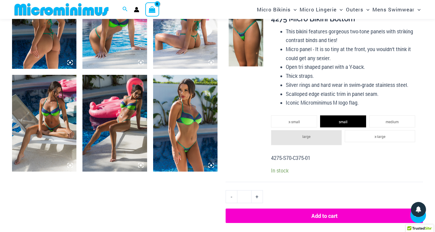
scroll to position [397, 0]
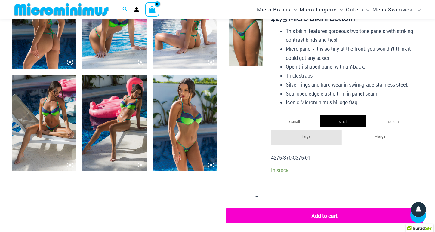
click at [297, 212] on button "Add to cart" at bounding box center [324, 216] width 197 height 15
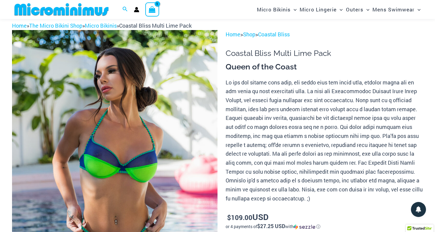
scroll to position [0, 0]
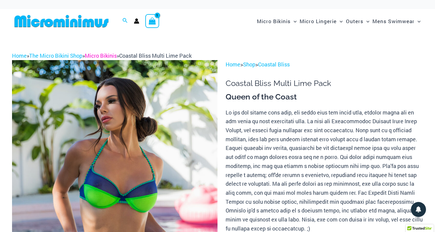
click at [117, 57] on link "Micro Bikinis" at bounding box center [101, 55] width 32 height 7
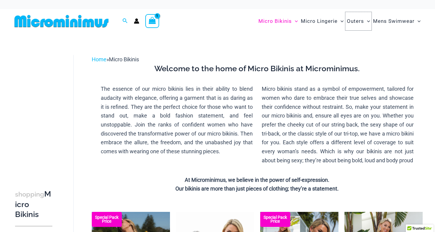
click at [353, 25] on span "Outers" at bounding box center [355, 21] width 17 height 15
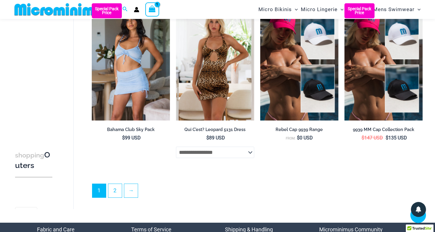
scroll to position [1328, 0]
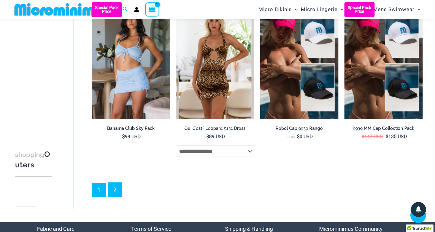
click at [117, 197] on link "2" at bounding box center [115, 190] width 14 height 14
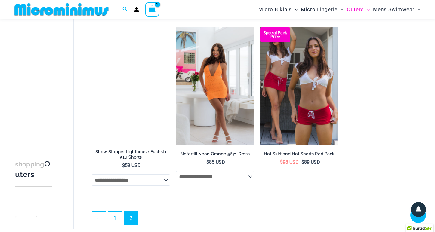
scroll to position [571, 0]
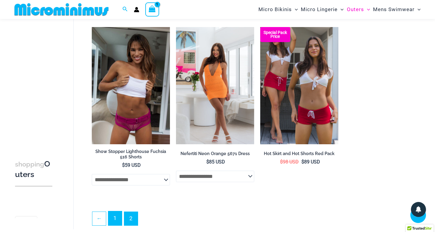
click at [111, 224] on link "1" at bounding box center [115, 219] width 14 height 14
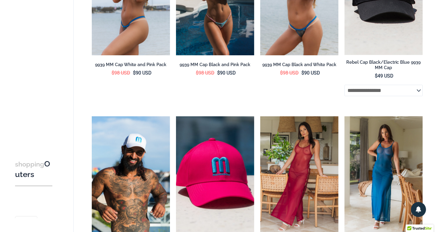
scroll to position [0, 0]
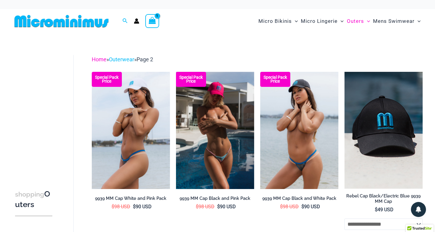
click at [101, 62] on link "Home" at bounding box center [99, 59] width 15 height 6
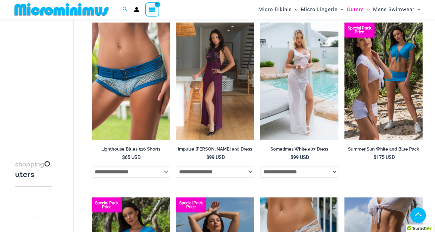
scroll to position [782, 0]
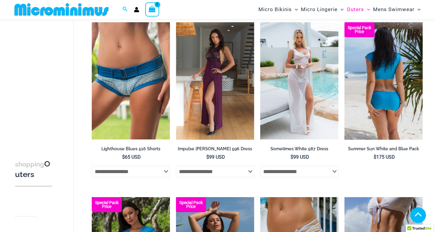
click at [391, 134] on img at bounding box center [384, 80] width 78 height 117
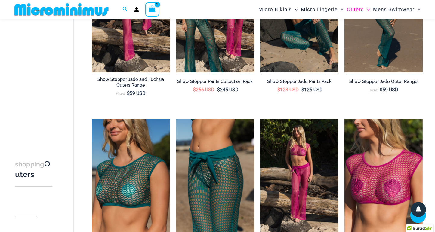
scroll to position [117, 0]
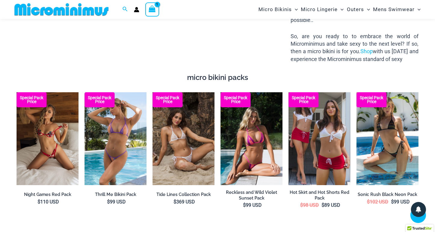
scroll to position [948, 0]
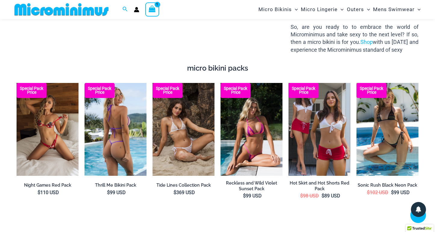
click at [107, 126] on img at bounding box center [116, 129] width 62 height 93
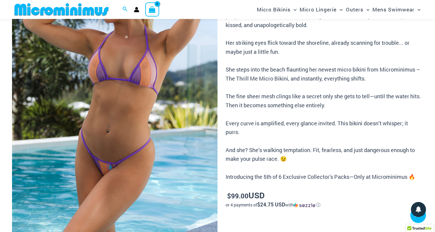
scroll to position [74, 0]
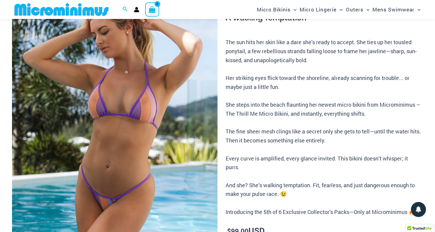
click at [144, 110] on img at bounding box center [115, 135] width 206 height 308
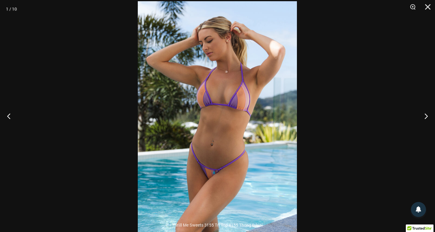
click at [242, 95] on img at bounding box center [217, 120] width 159 height 239
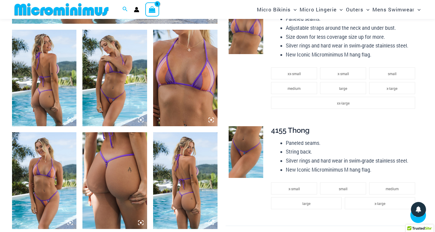
scroll to position [291, 0]
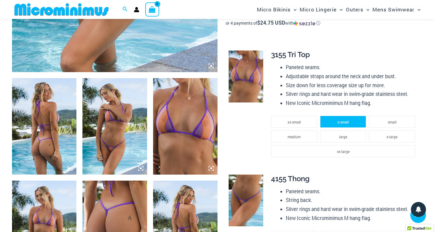
click at [336, 116] on li "x-small" at bounding box center [343, 122] width 46 height 12
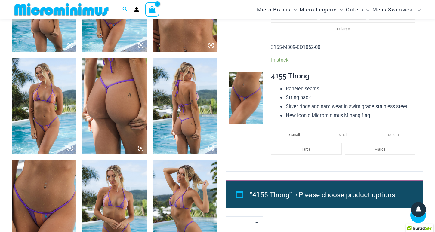
scroll to position [414, 0]
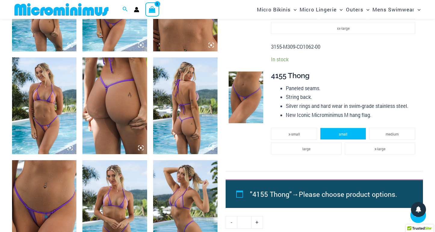
click at [336, 128] on li "small" at bounding box center [343, 134] width 46 height 12
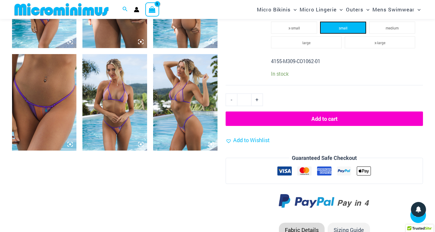
scroll to position [534, 0]
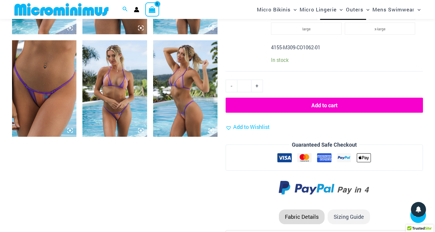
click at [328, 99] on button "Add to cart" at bounding box center [324, 105] width 197 height 15
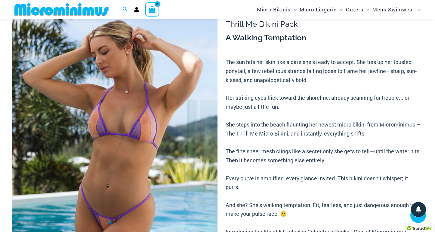
scroll to position [25, 0]
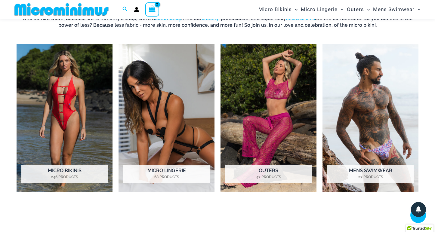
scroll to position [416, 0]
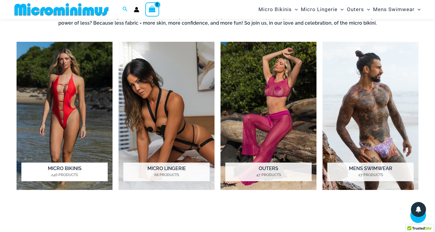
click at [78, 132] on img "Visit product category Micro Bikinis" at bounding box center [65, 116] width 96 height 148
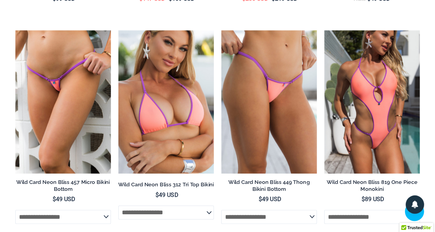
scroll to position [304, 0]
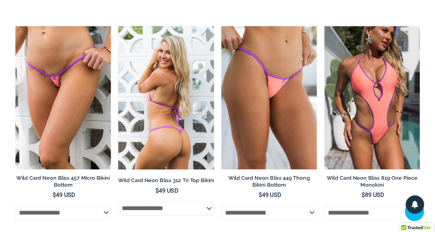
click at [246, 117] on img at bounding box center [215, 121] width 78 height 117
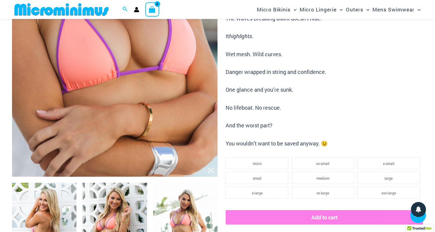
scroll to position [190, 0]
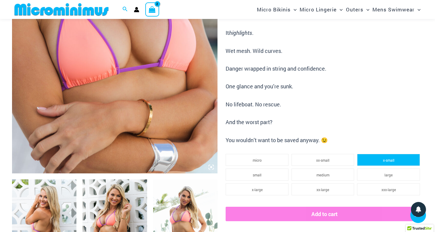
click at [377, 155] on li "x-small" at bounding box center [388, 160] width 63 height 12
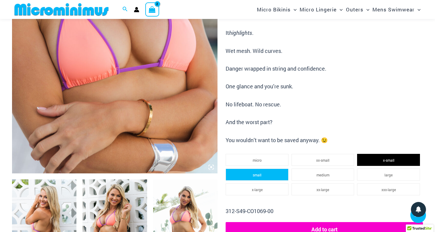
click at [254, 172] on li "small" at bounding box center [257, 175] width 63 height 12
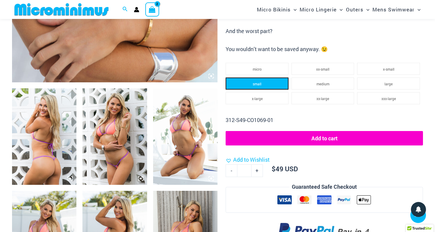
scroll to position [292, 0]
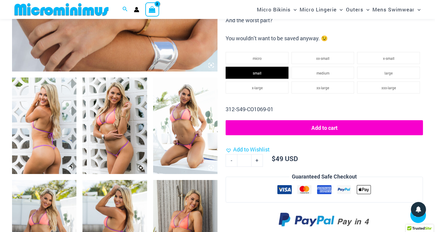
click at [255, 124] on button "Add to cart" at bounding box center [324, 127] width 197 height 15
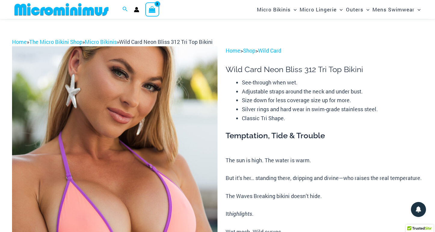
scroll to position [0, 0]
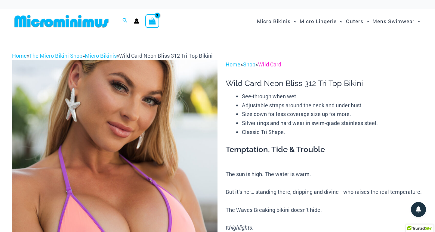
click at [281, 65] on link "Wild Card" at bounding box center [269, 64] width 23 height 7
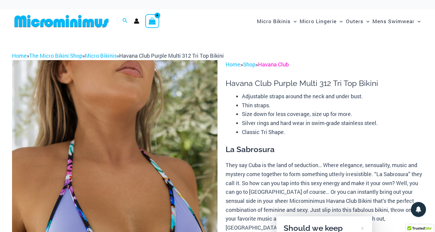
click at [282, 64] on link "Havana Club" at bounding box center [273, 64] width 31 height 7
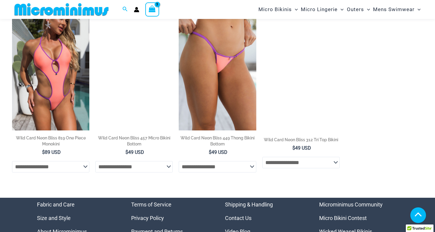
scroll to position [361, 0]
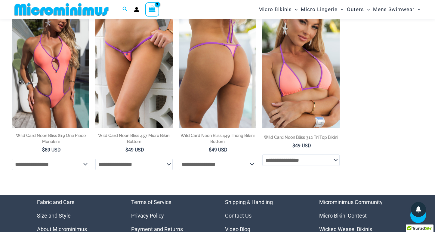
click at [203, 170] on select "**********" at bounding box center [217, 164] width 77 height 11
select select "*****"
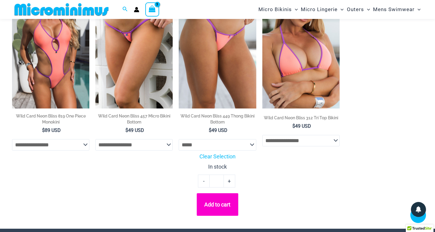
scroll to position [383, 0]
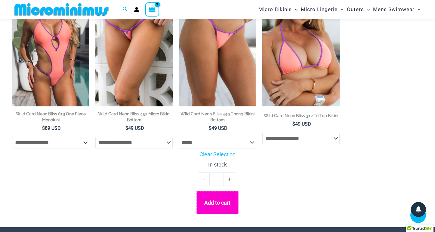
click at [212, 199] on button "Add to cart" at bounding box center [217, 202] width 42 height 23
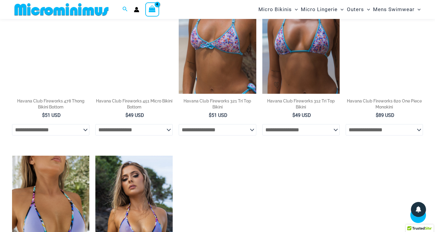
scroll to position [368, 0]
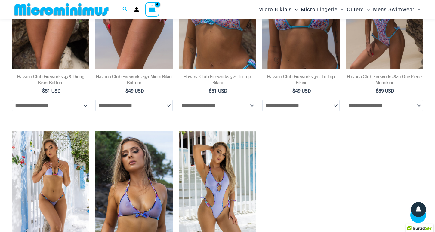
click at [79, 173] on img at bounding box center [50, 189] width 77 height 116
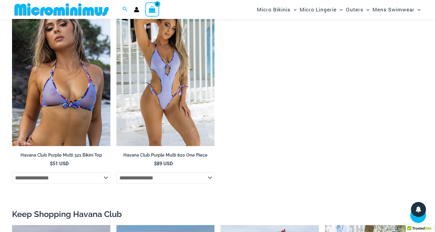
scroll to position [600, 0]
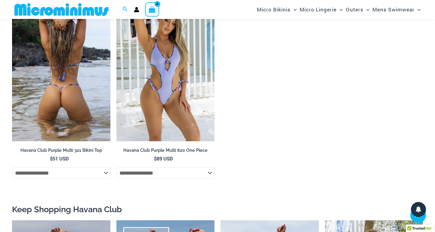
click at [63, 116] on img at bounding box center [61, 67] width 98 height 147
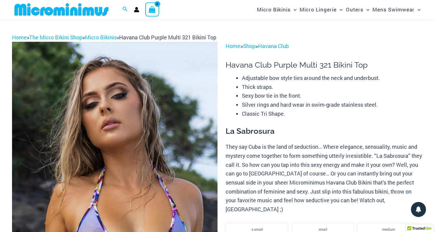
scroll to position [2, 0]
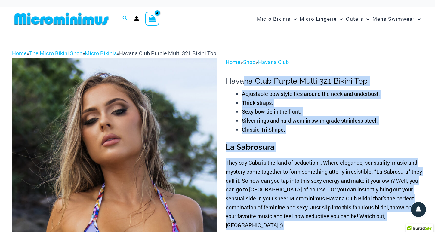
drag, startPoint x: 224, startPoint y: 81, endPoint x: 243, endPoint y: 79, distance: 18.4
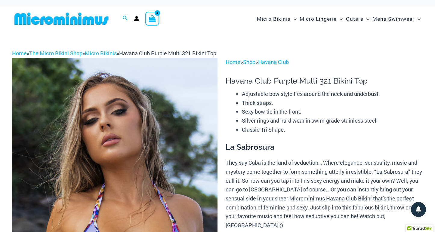
click at [260, 76] on h1 "Havana Club Purple Multi 321 Bikini Top" at bounding box center [324, 80] width 197 height 9
drag, startPoint x: 298, startPoint y: 81, endPoint x: 227, endPoint y: 79, distance: 71.9
click at [227, 79] on h1 "Havana Club Purple Multi 321 Bikini Top" at bounding box center [324, 80] width 197 height 9
copy h1 "Havana Club Purple"
